Goal: Information Seeking & Learning: Find contact information

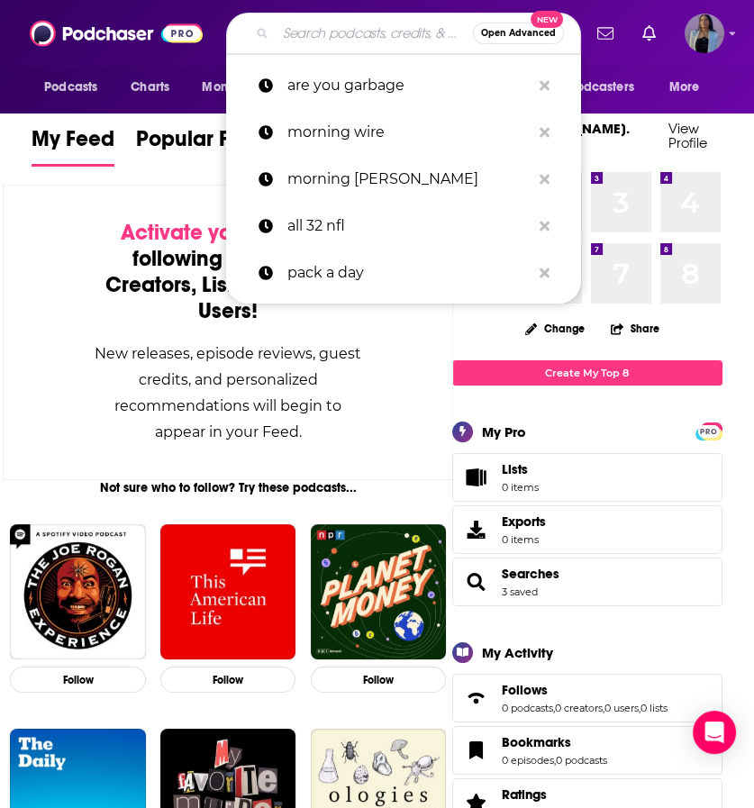
click at [328, 25] on input "Search podcasts, credits, & more..." at bounding box center [374, 33] width 197 height 29
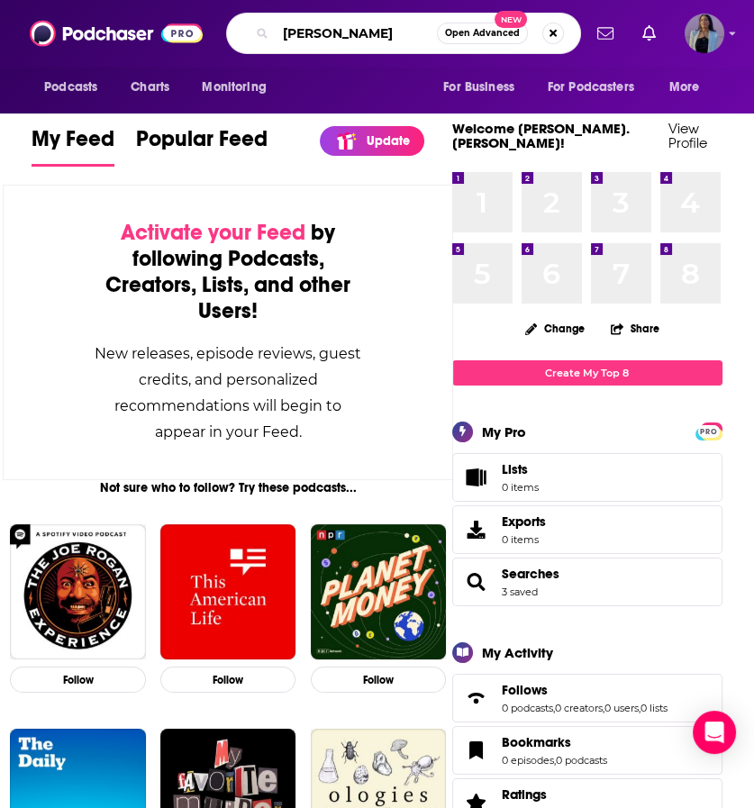
type input "[PERSON_NAME]"
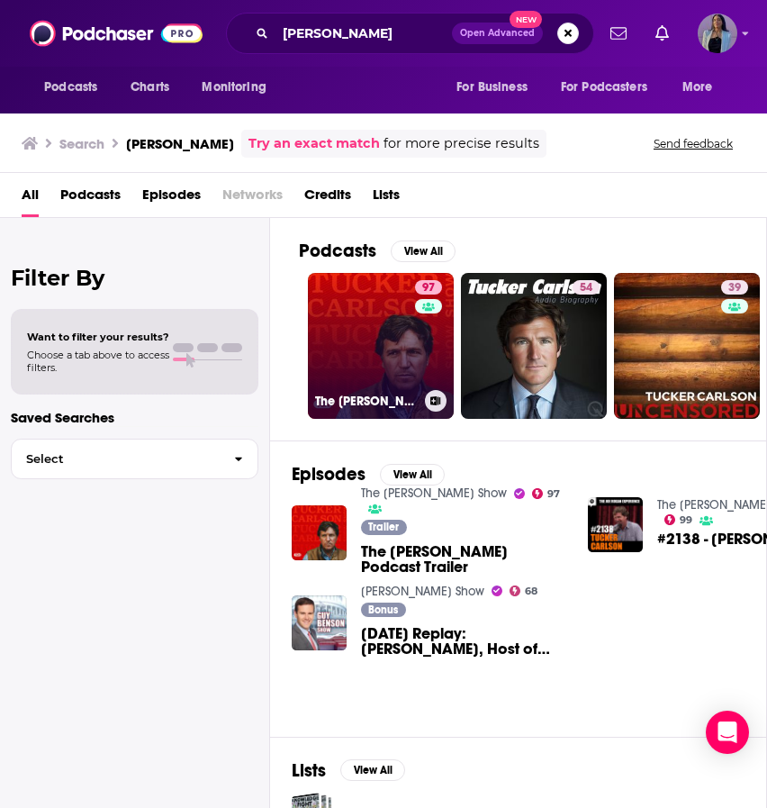
click at [360, 330] on link "97 The [PERSON_NAME] Show" at bounding box center [381, 346] width 146 height 146
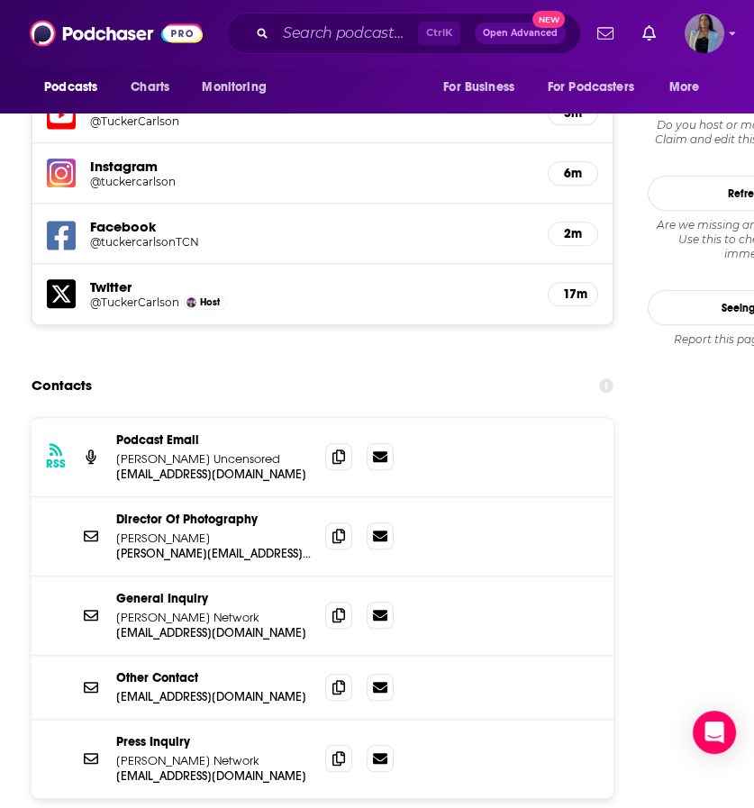
scroll to position [1757, 0]
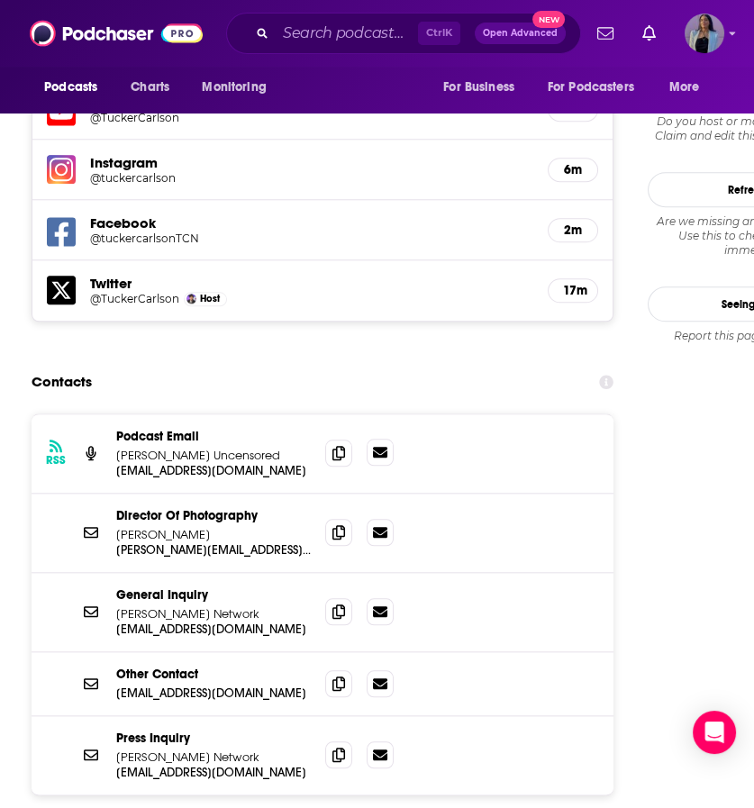
click at [375, 447] on icon at bounding box center [380, 452] width 14 height 11
click at [346, 518] on span at bounding box center [338, 531] width 27 height 27
click at [340, 603] on icon at bounding box center [338, 610] width 13 height 14
click at [339, 675] on icon at bounding box center [338, 682] width 13 height 14
click at [342, 740] on span at bounding box center [338, 753] width 27 height 27
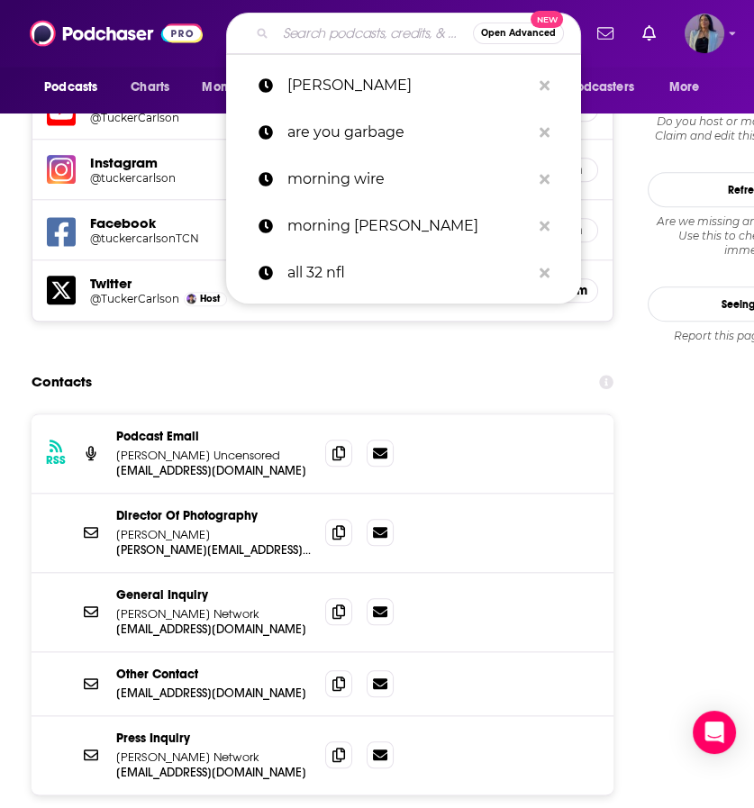
click at [365, 43] on input "Search podcasts, credits, & more..." at bounding box center [374, 33] width 197 height 29
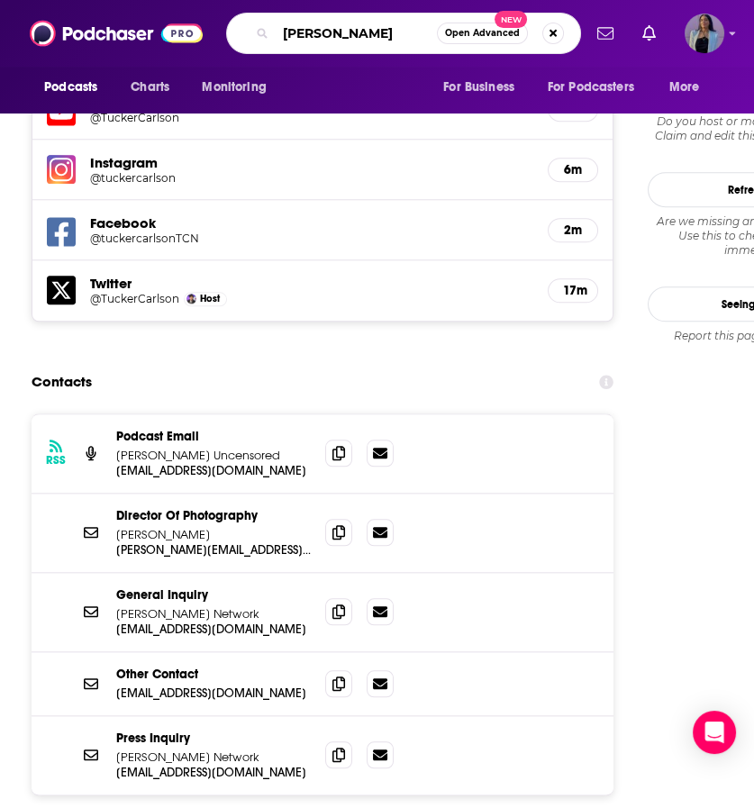
type input "[PERSON_NAME]"
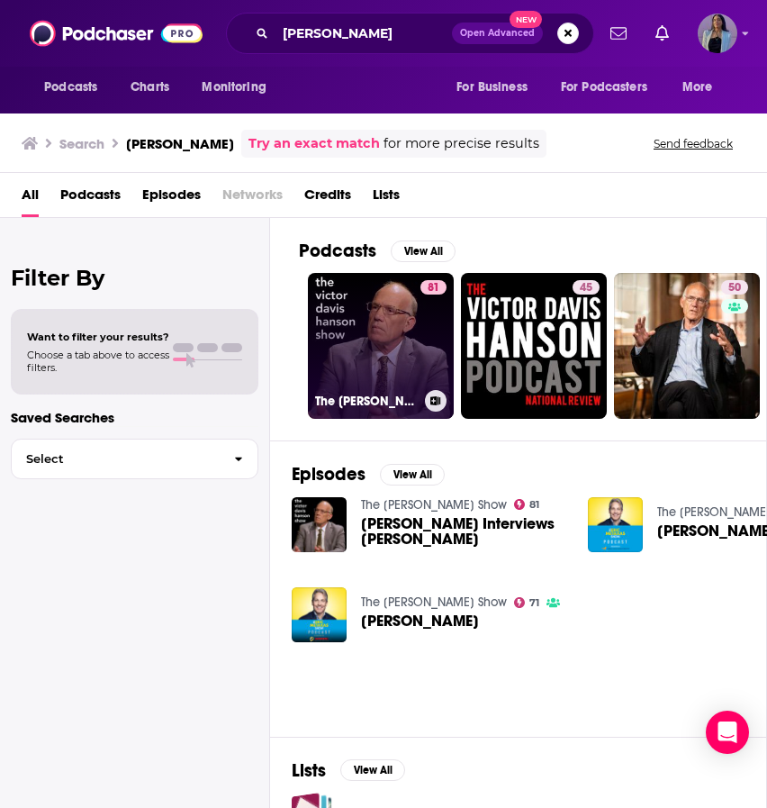
click at [374, 330] on link "81 The [PERSON_NAME] Show" at bounding box center [381, 346] width 146 height 146
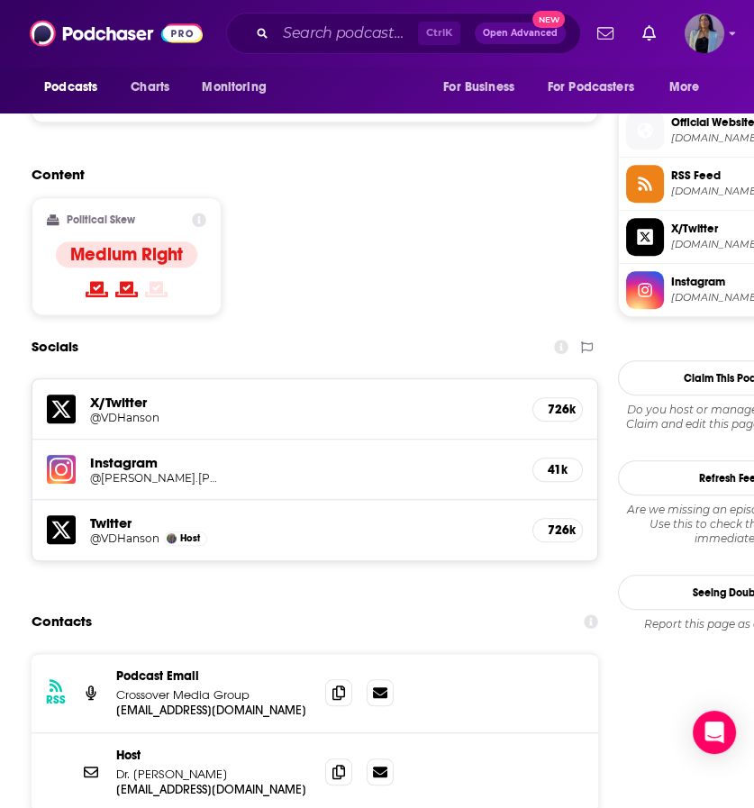
scroll to position [1505, 0]
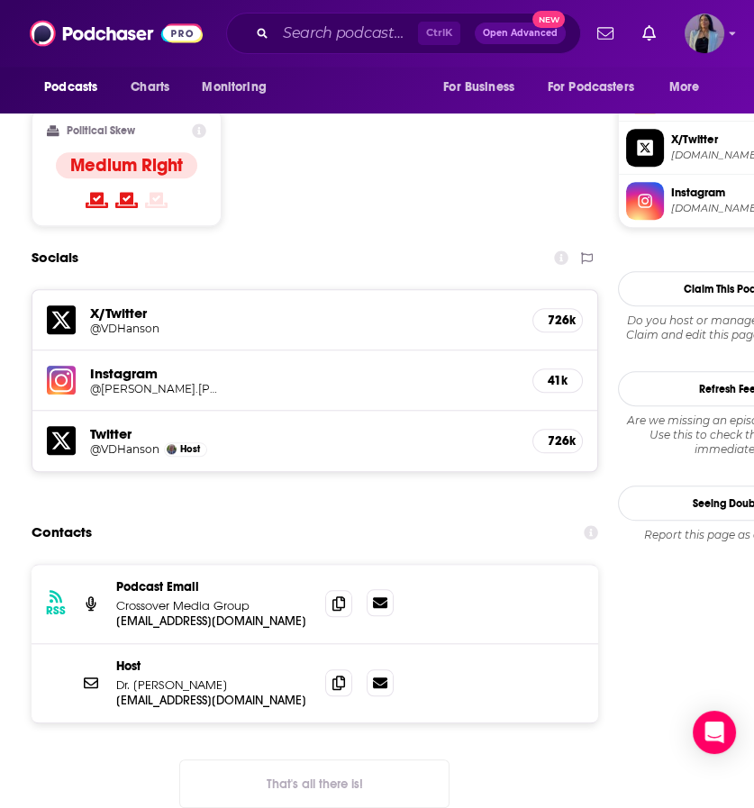
click at [377, 597] on icon at bounding box center [380, 602] width 14 height 11
click at [208, 759] on button "That's all there is!" at bounding box center [314, 783] width 270 height 49
click at [332, 32] on input "Search podcasts, credits, & more..." at bounding box center [347, 33] width 142 height 29
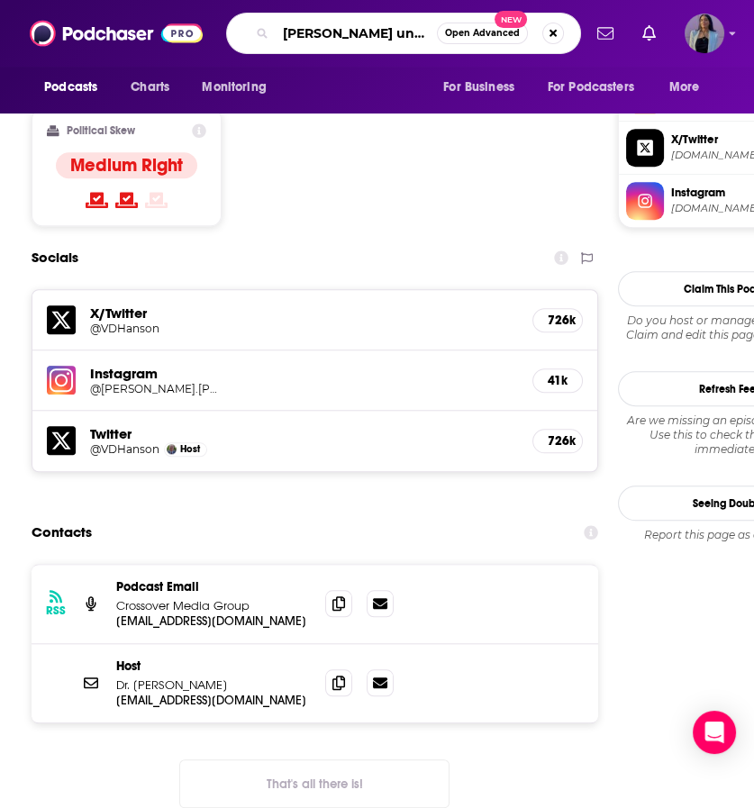
type input "[PERSON_NAME] unleashed"
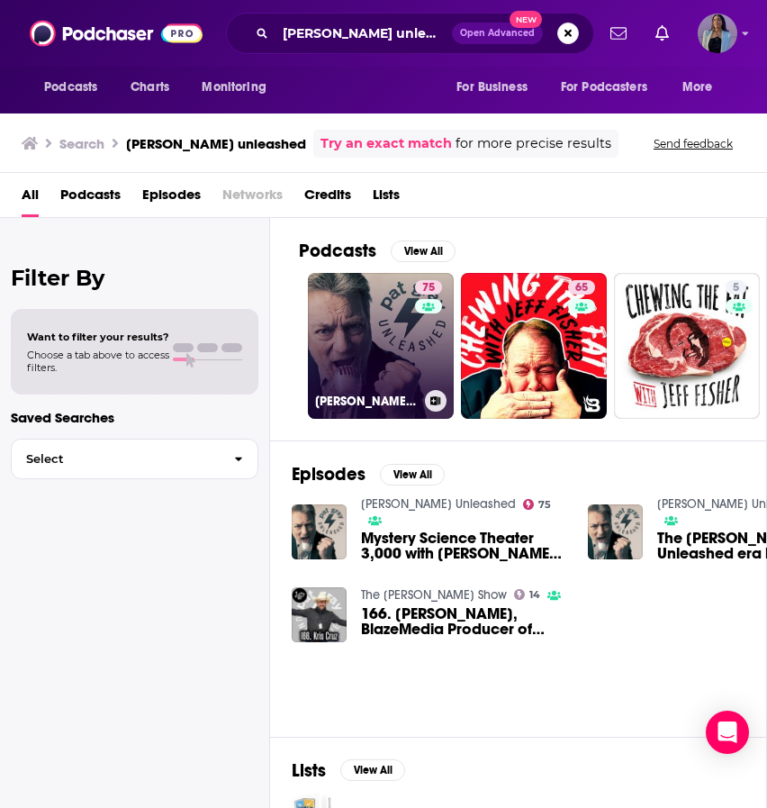
click at [360, 357] on link "75 [PERSON_NAME] Unleashed" at bounding box center [381, 346] width 146 height 146
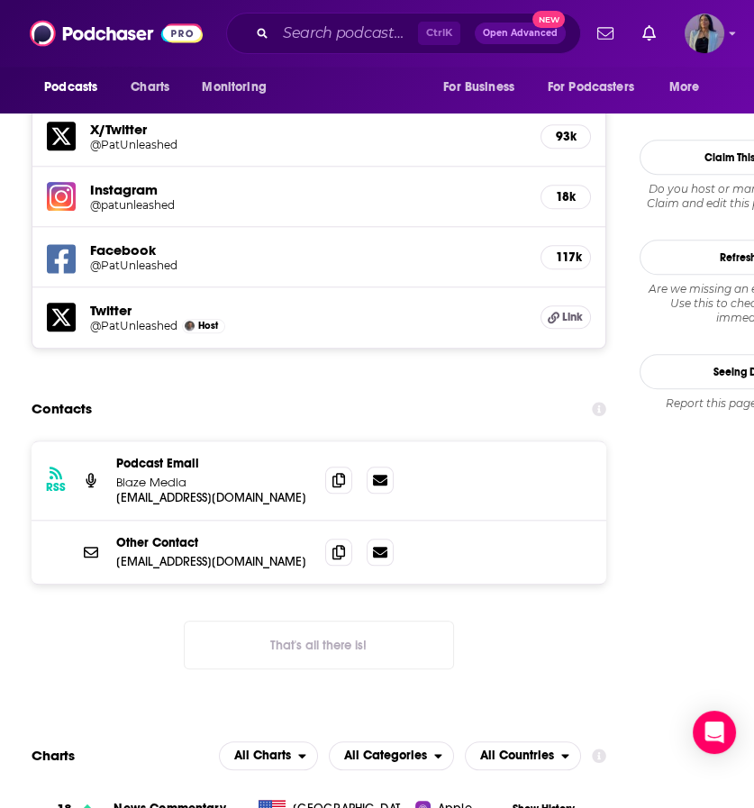
scroll to position [1742, 0]
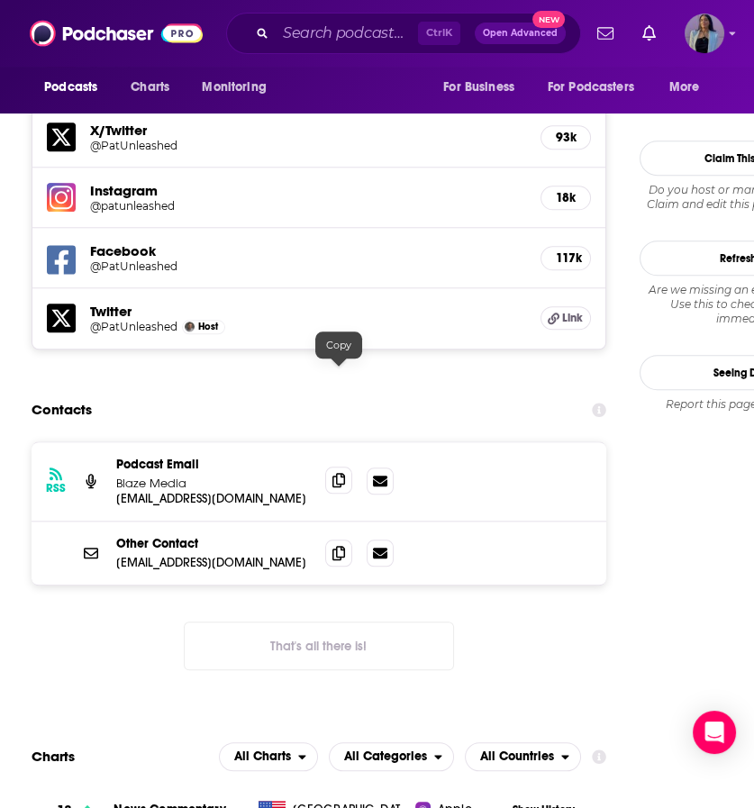
click at [345, 466] on span at bounding box center [338, 479] width 27 height 27
click at [333, 545] on icon at bounding box center [338, 552] width 13 height 14
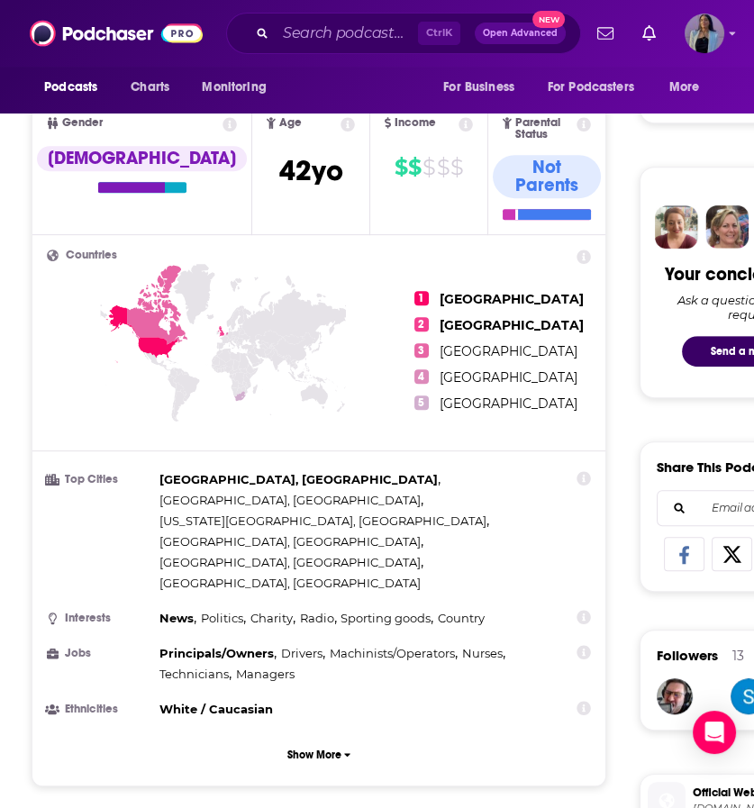
scroll to position [746, 0]
click at [353, 24] on input "Search podcasts, credits, & more..." at bounding box center [347, 33] width 142 height 29
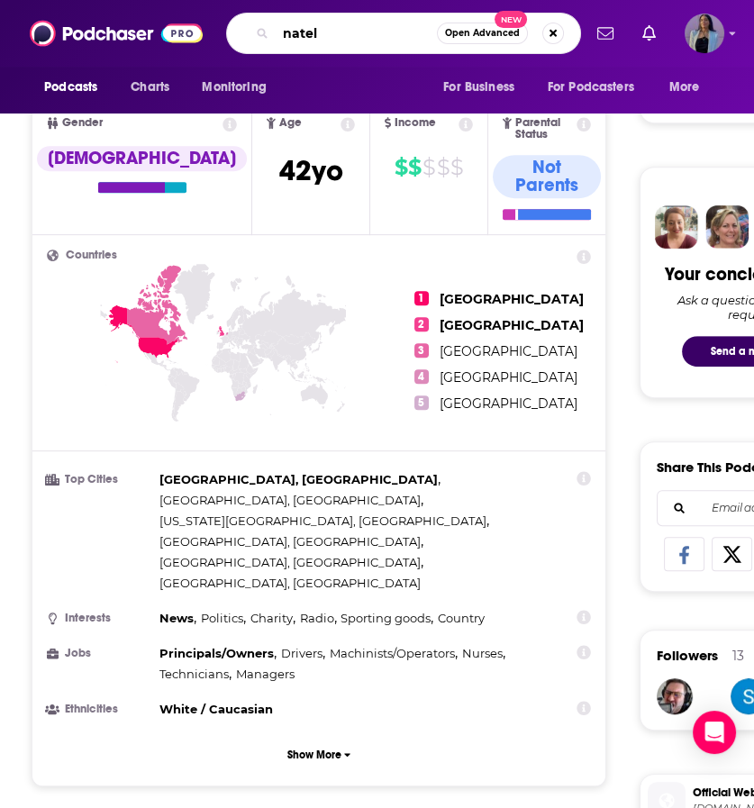
drag, startPoint x: 369, startPoint y: 41, endPoint x: 267, endPoint y: 20, distance: 104.7
click at [267, 20] on div "natel Open Advanced New" at bounding box center [403, 33] width 355 height 41
type input "[PERSON_NAME]"
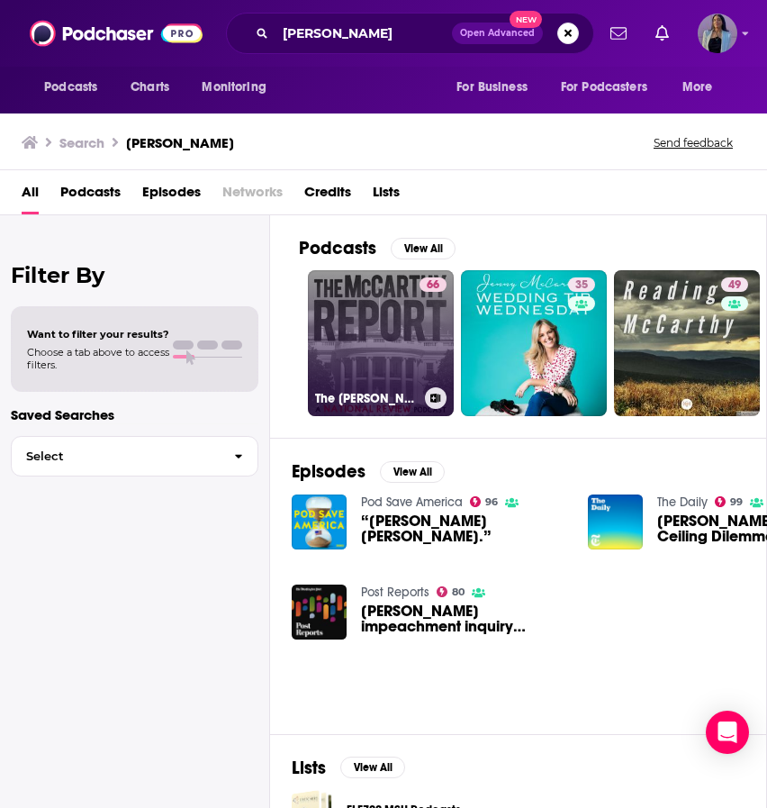
click at [391, 299] on link "66 The [PERSON_NAME] Report" at bounding box center [381, 343] width 146 height 146
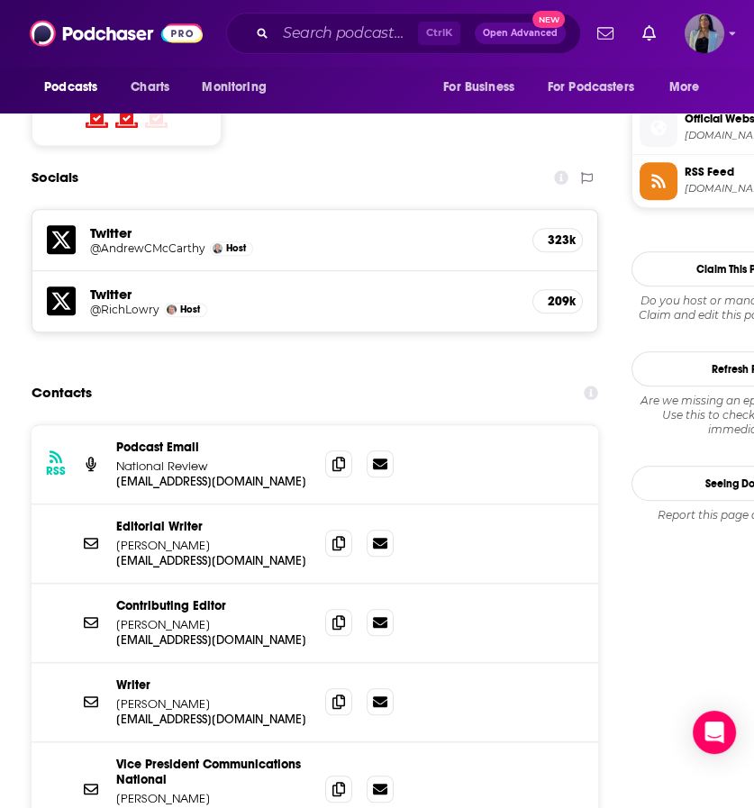
scroll to position [1585, 0]
click at [377, 457] on icon at bounding box center [380, 462] width 14 height 11
click at [347, 774] on span at bounding box center [338, 787] width 27 height 27
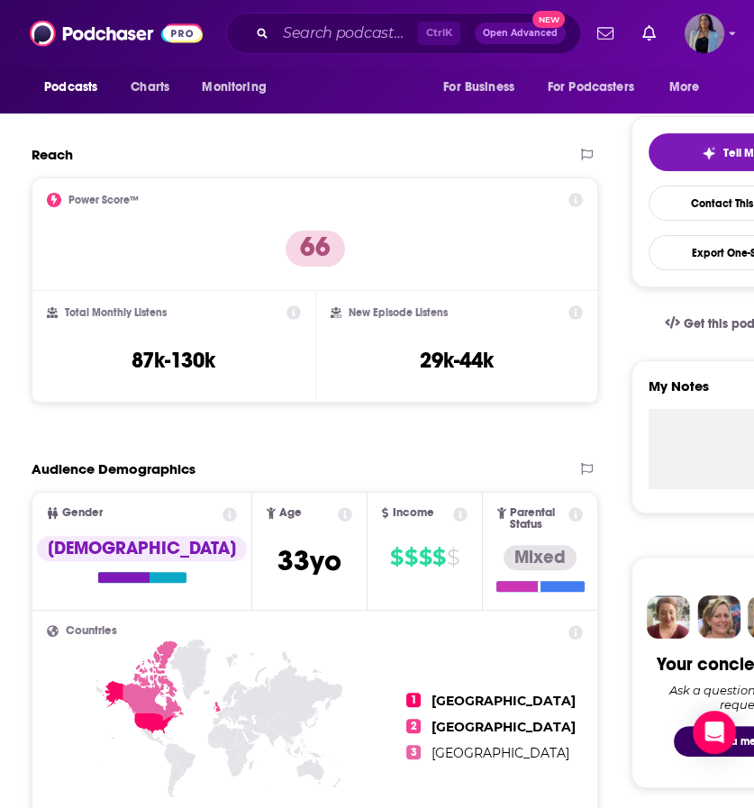
scroll to position [0, 0]
